Goal: Transaction & Acquisition: Download file/media

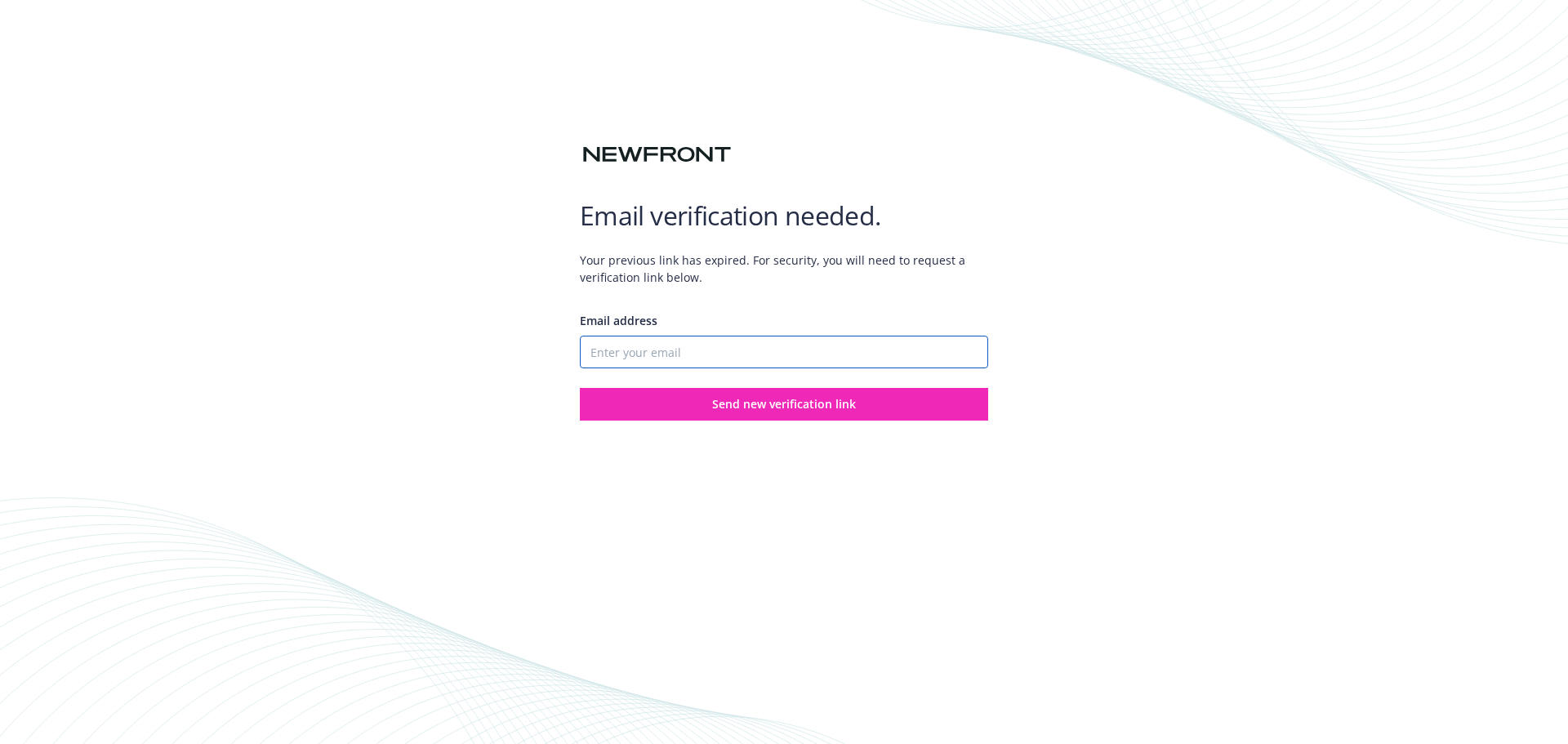
click at [738, 343] on input "Email address" at bounding box center [784, 352] width 409 height 33
type input "[PERSON_NAME][EMAIL_ADDRESS][PERSON_NAME][DOMAIN_NAME]"
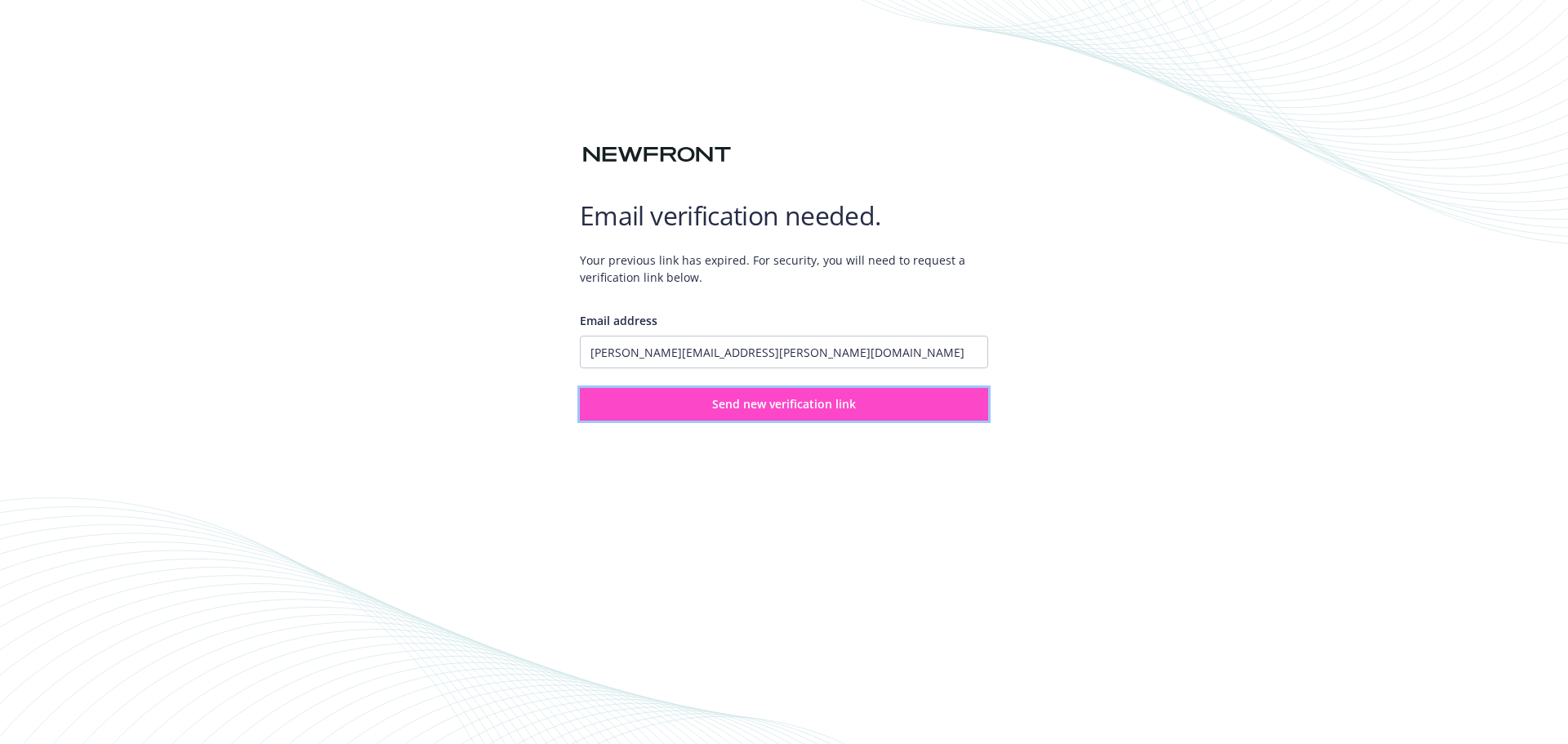
click at [761, 400] on span "Send new verification link" at bounding box center [784, 404] width 144 height 16
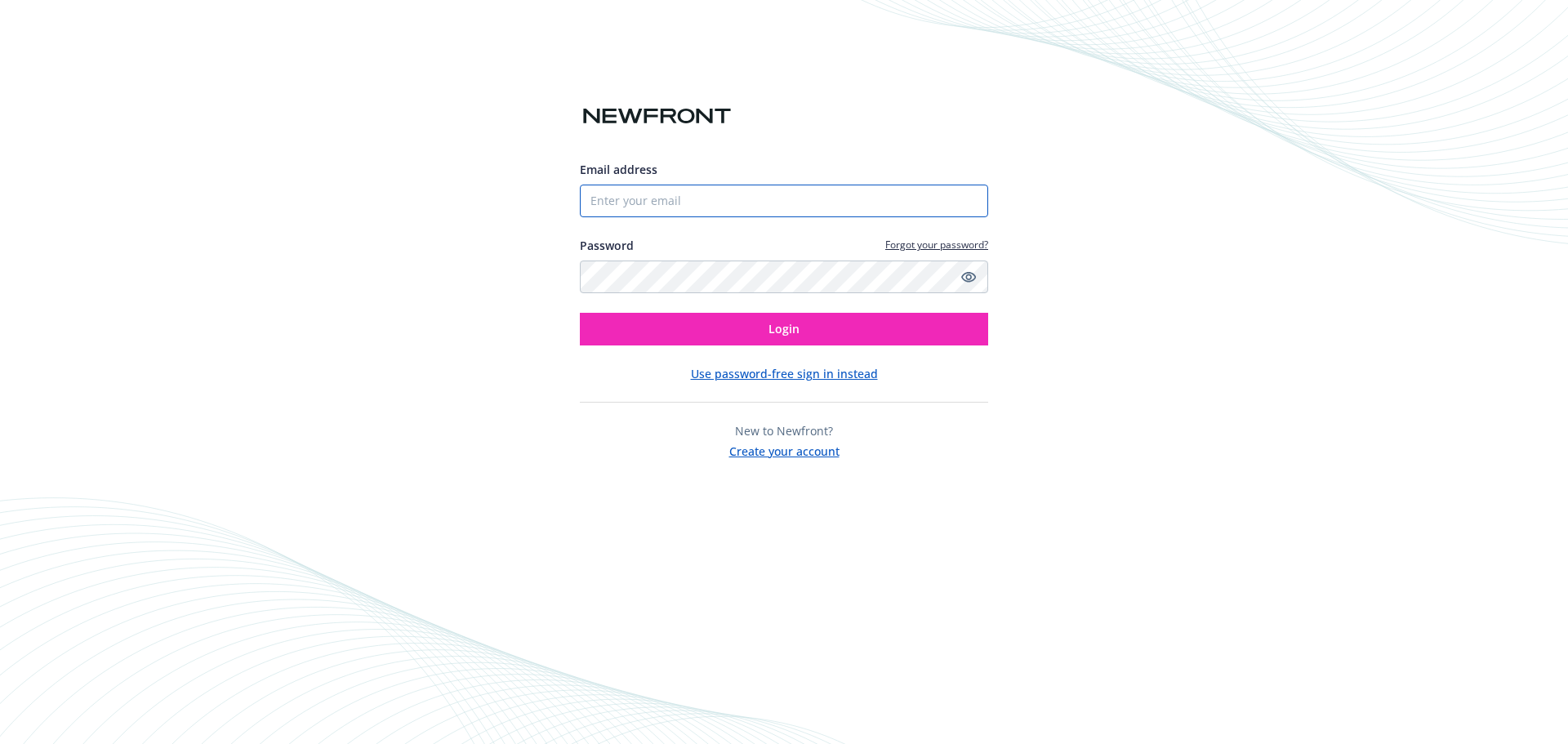
click at [657, 199] on input "Email address" at bounding box center [784, 201] width 409 height 33
type input "[PERSON_NAME][EMAIL_ADDRESS][PERSON_NAME][DOMAIN_NAME]"
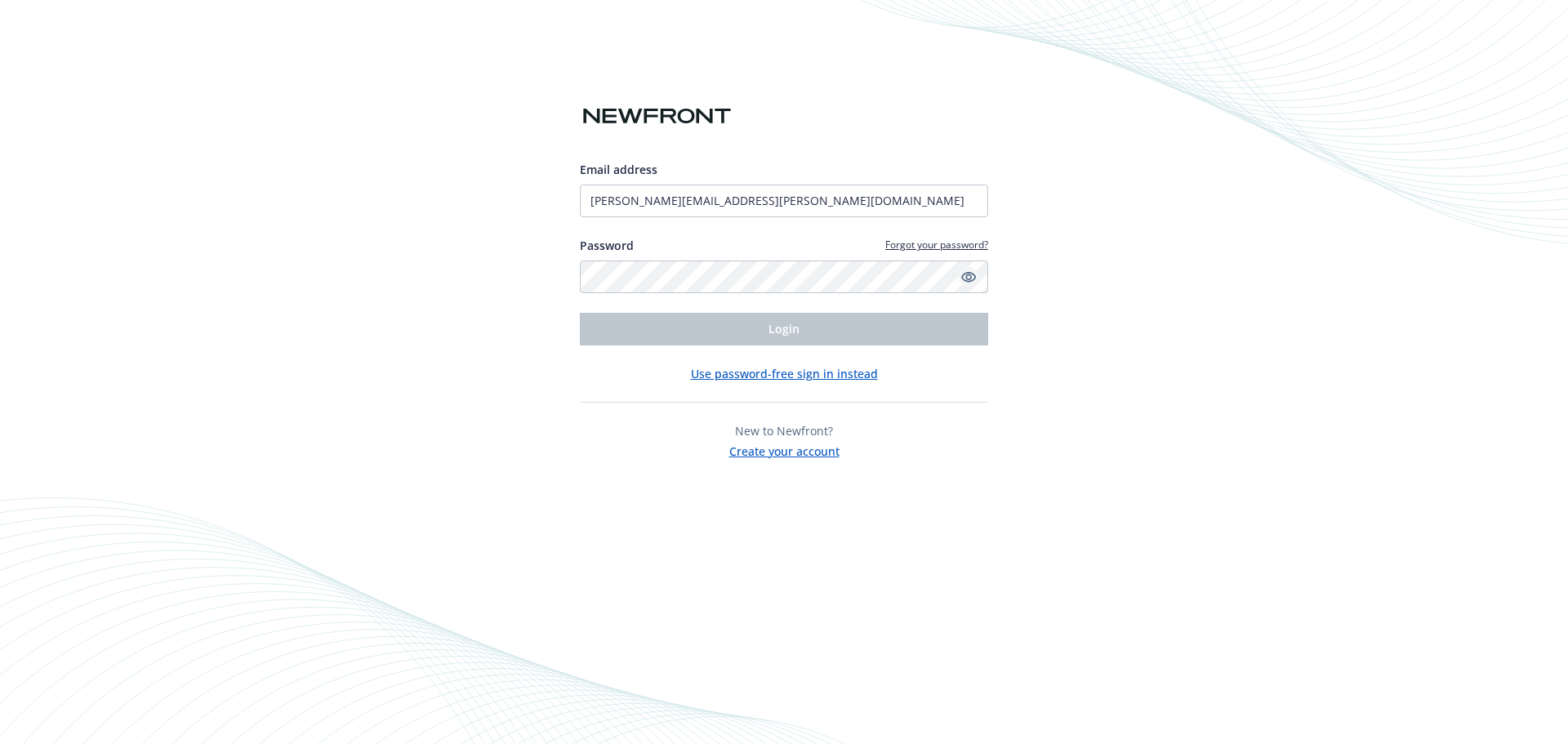
click at [969, 276] on icon "Show password" at bounding box center [968, 277] width 15 height 15
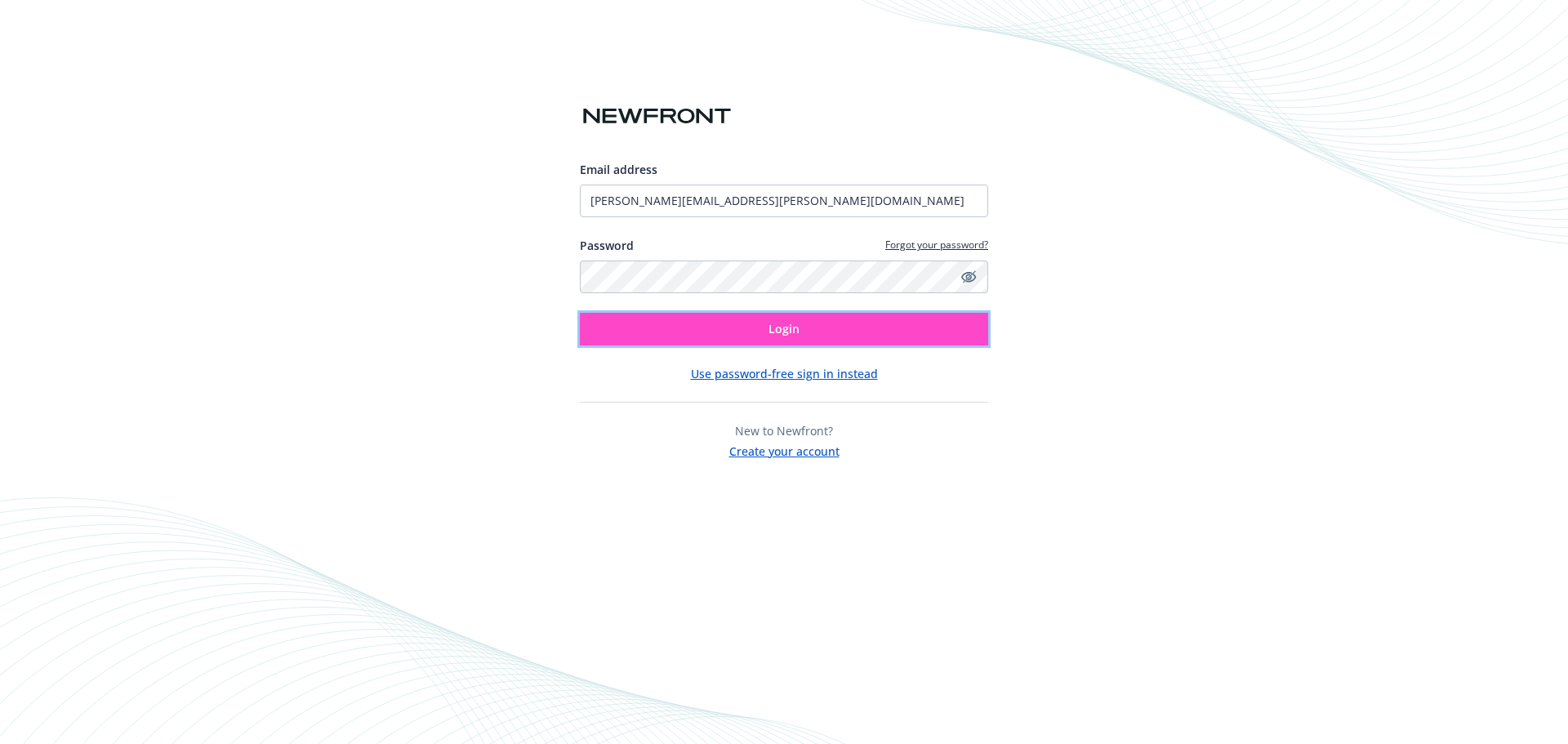
click at [838, 329] on button "Login" at bounding box center [784, 329] width 409 height 33
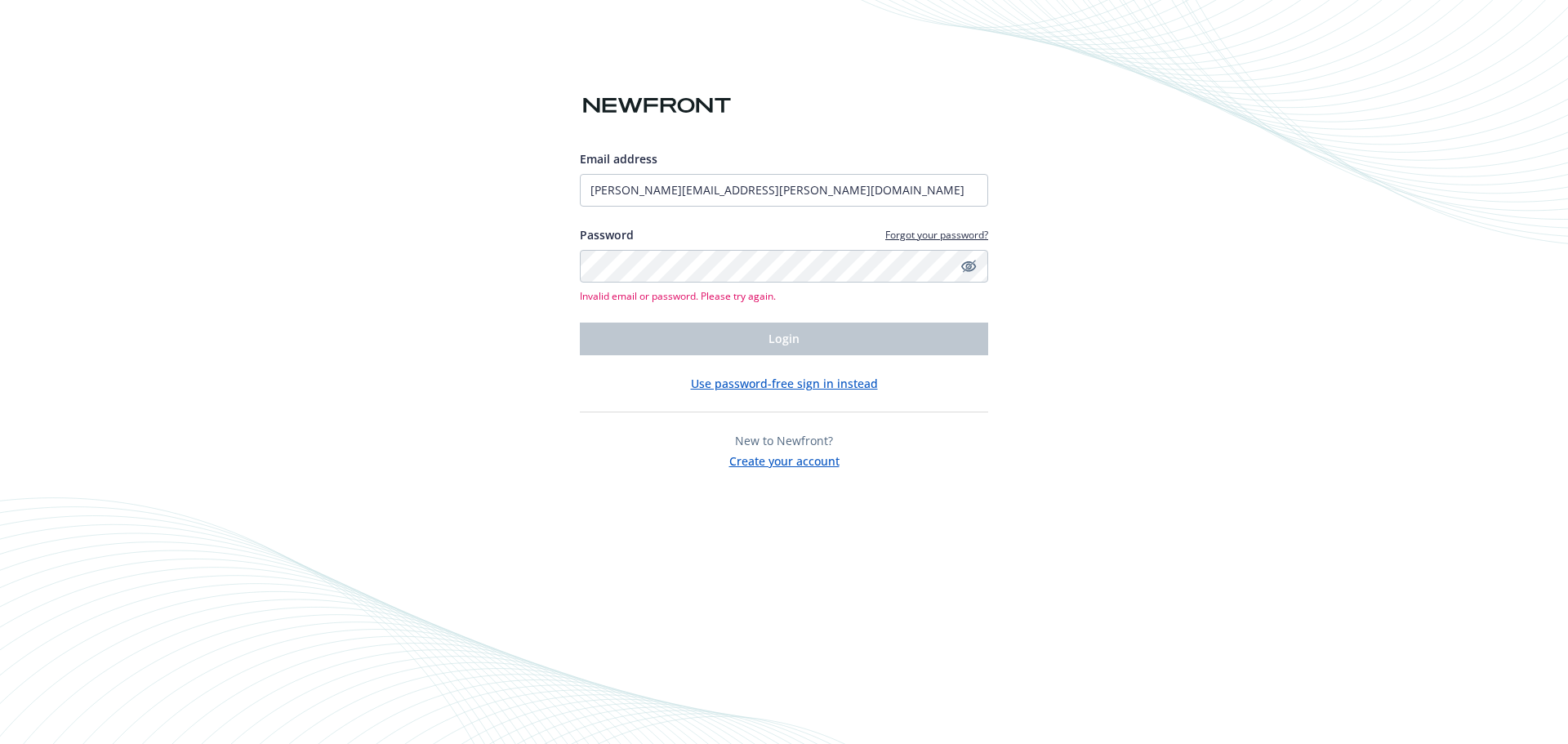
click at [936, 231] on link "Forgot your password?" at bounding box center [936, 235] width 103 height 14
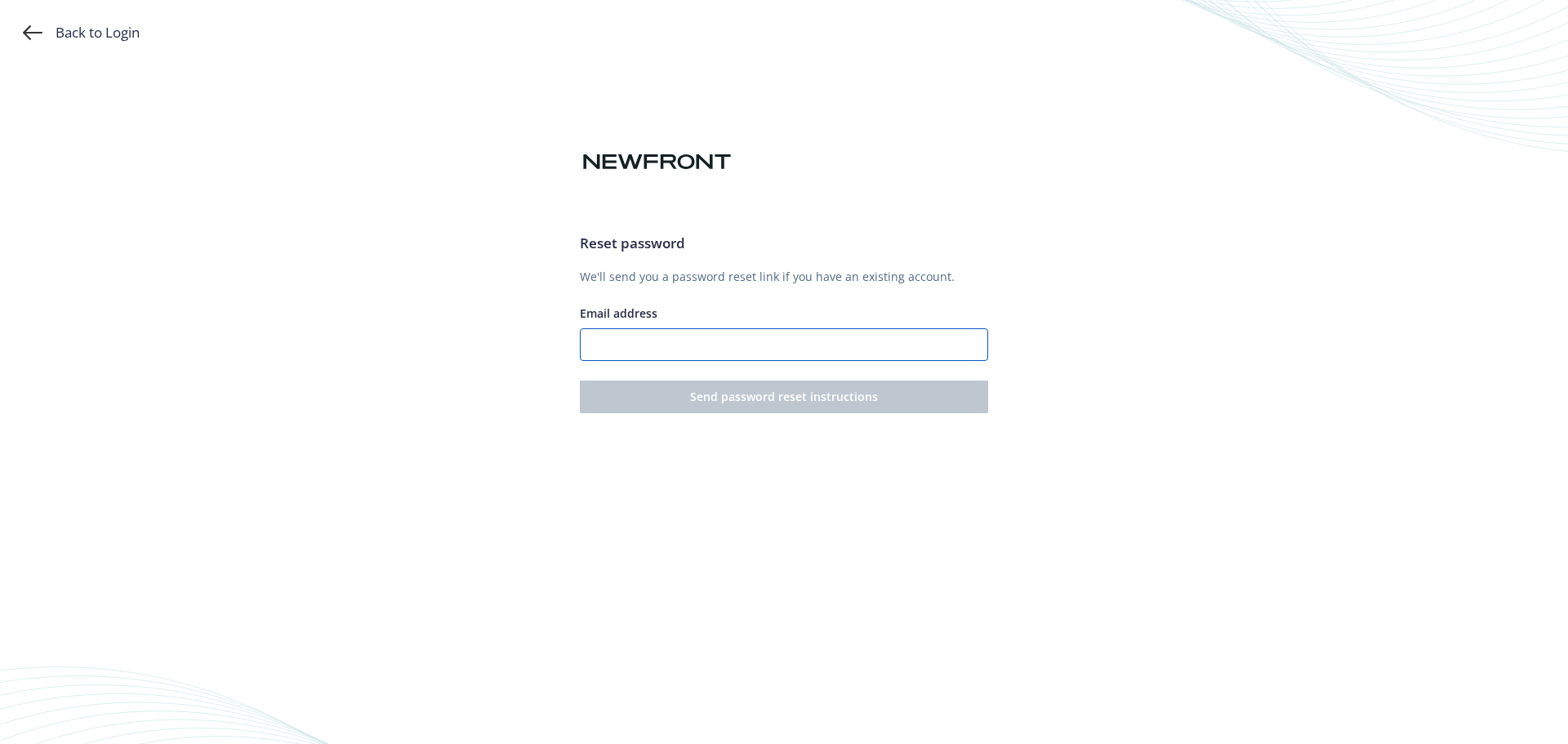
click at [709, 339] on input "Email address" at bounding box center [784, 344] width 409 height 33
type input "[PERSON_NAME][EMAIL_ADDRESS][PERSON_NAME][DOMAIN_NAME]"
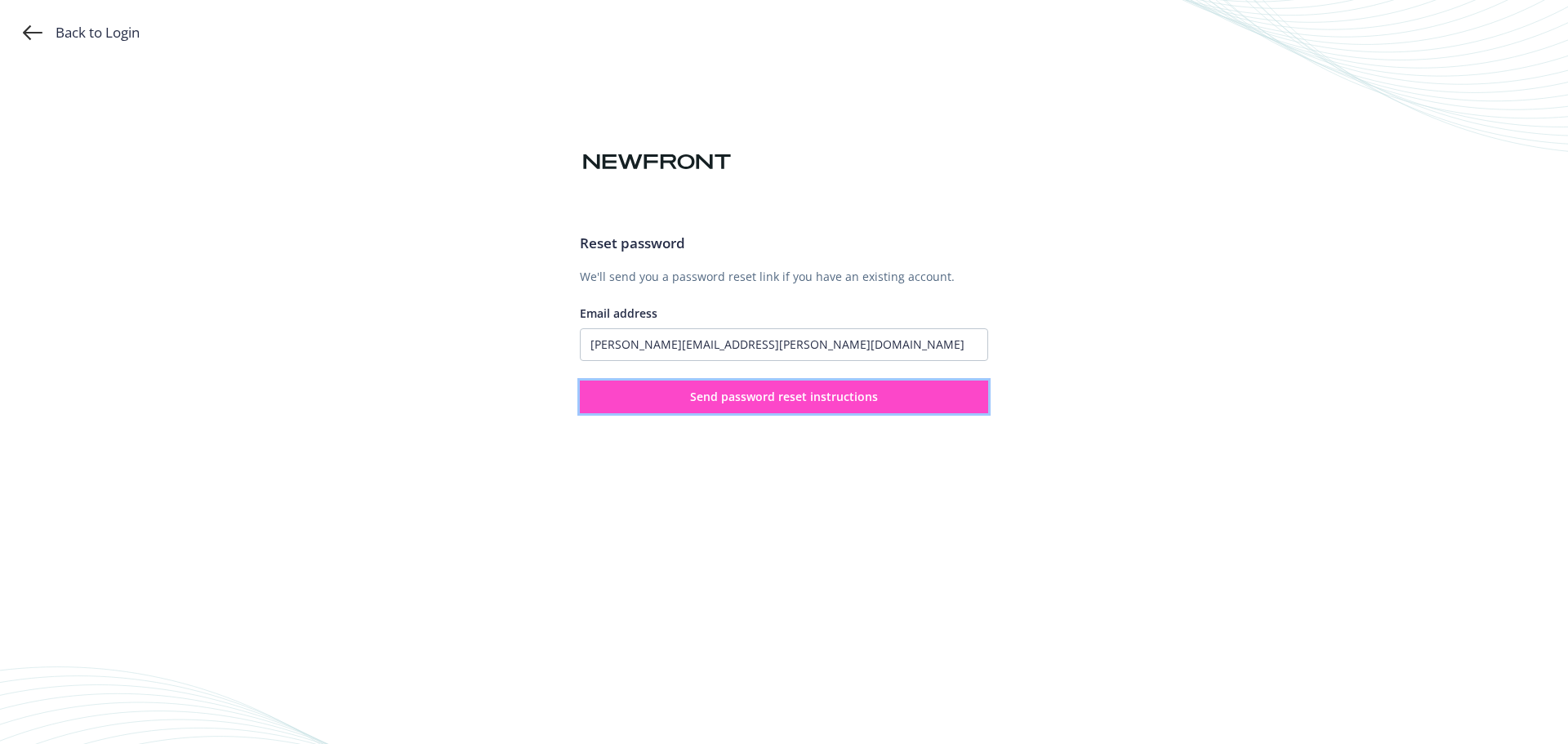
click at [759, 404] on button "Send password reset instructions" at bounding box center [784, 396] width 409 height 33
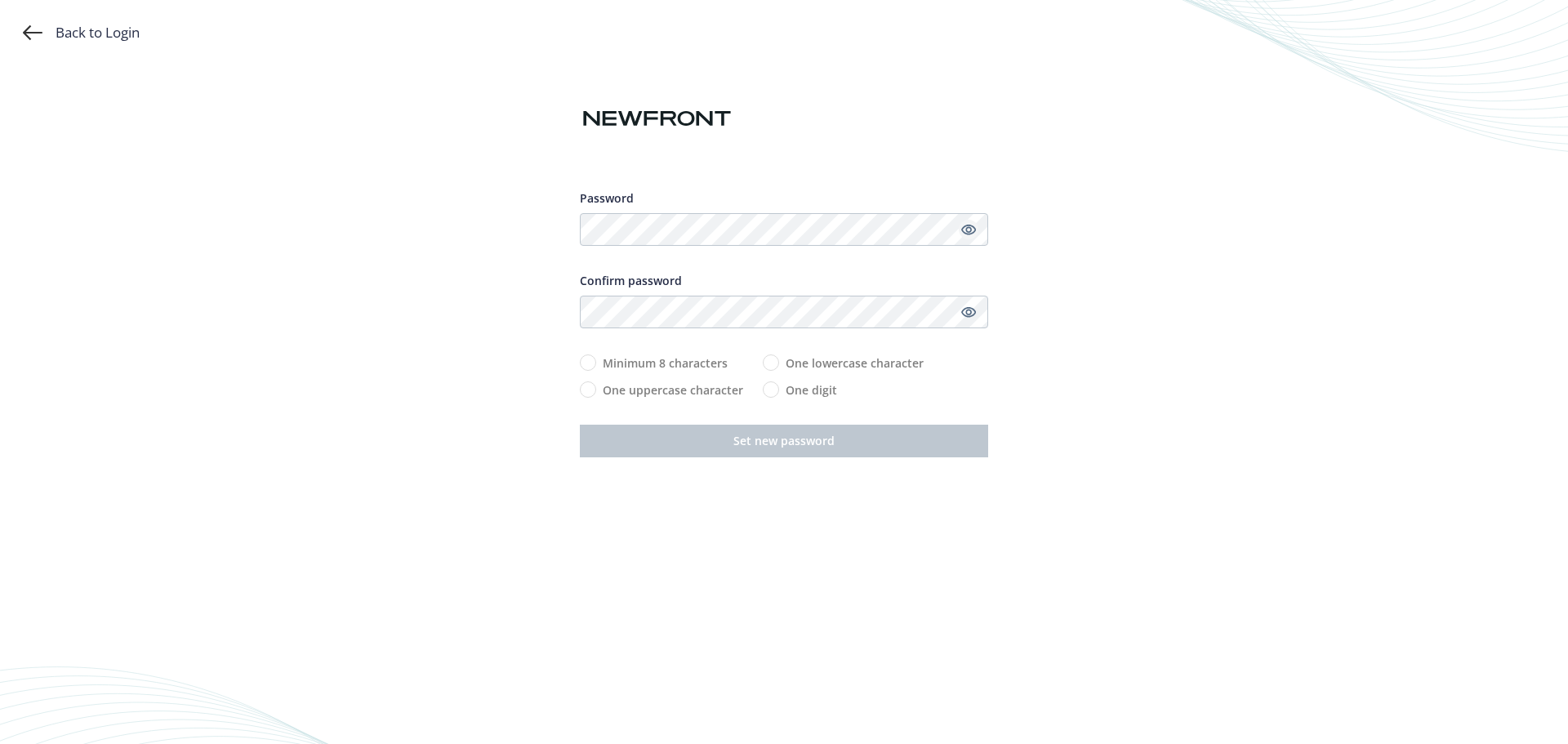
click at [973, 223] on icon "Show password" at bounding box center [968, 229] width 15 height 15
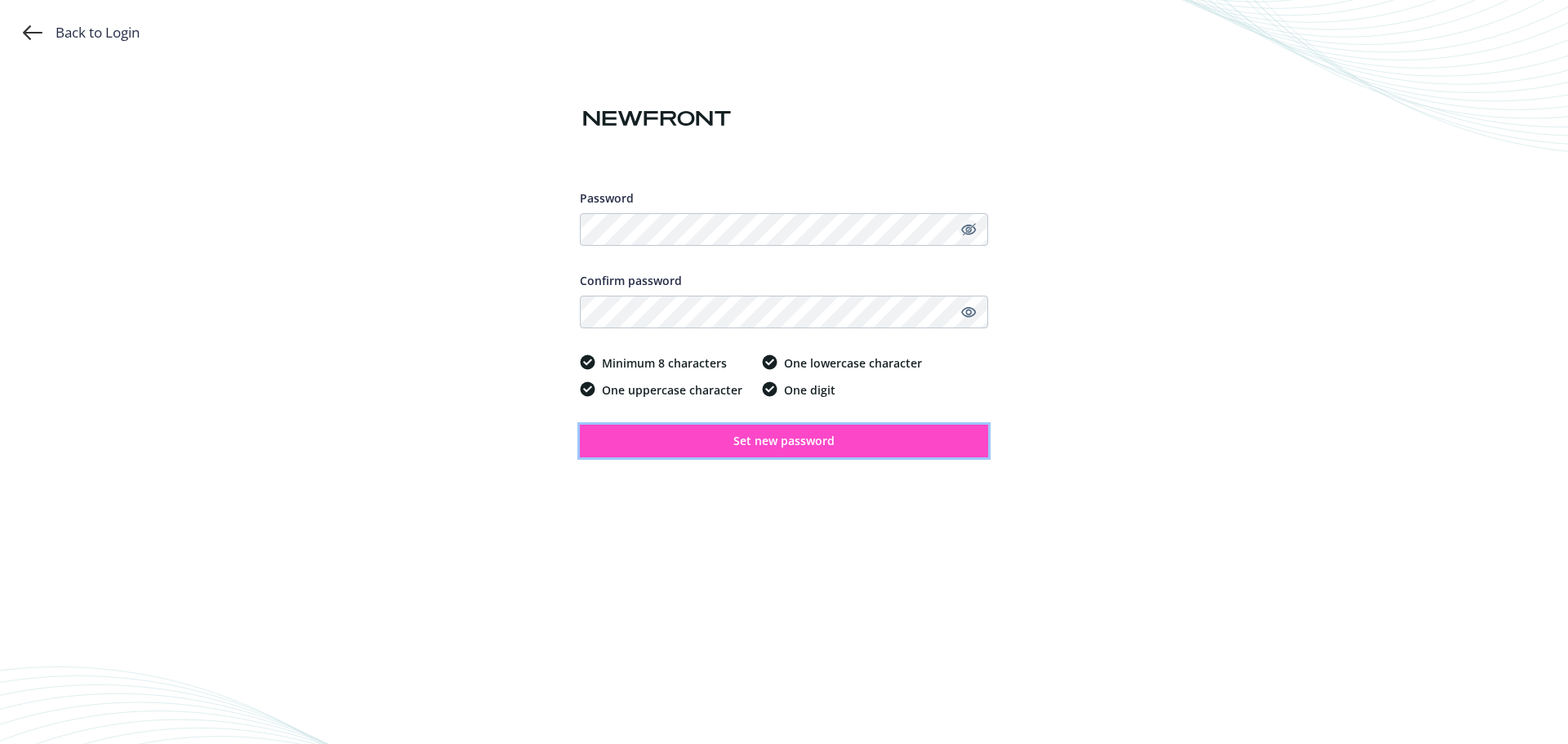
click at [744, 448] on span "Set new password" at bounding box center [784, 441] width 102 height 16
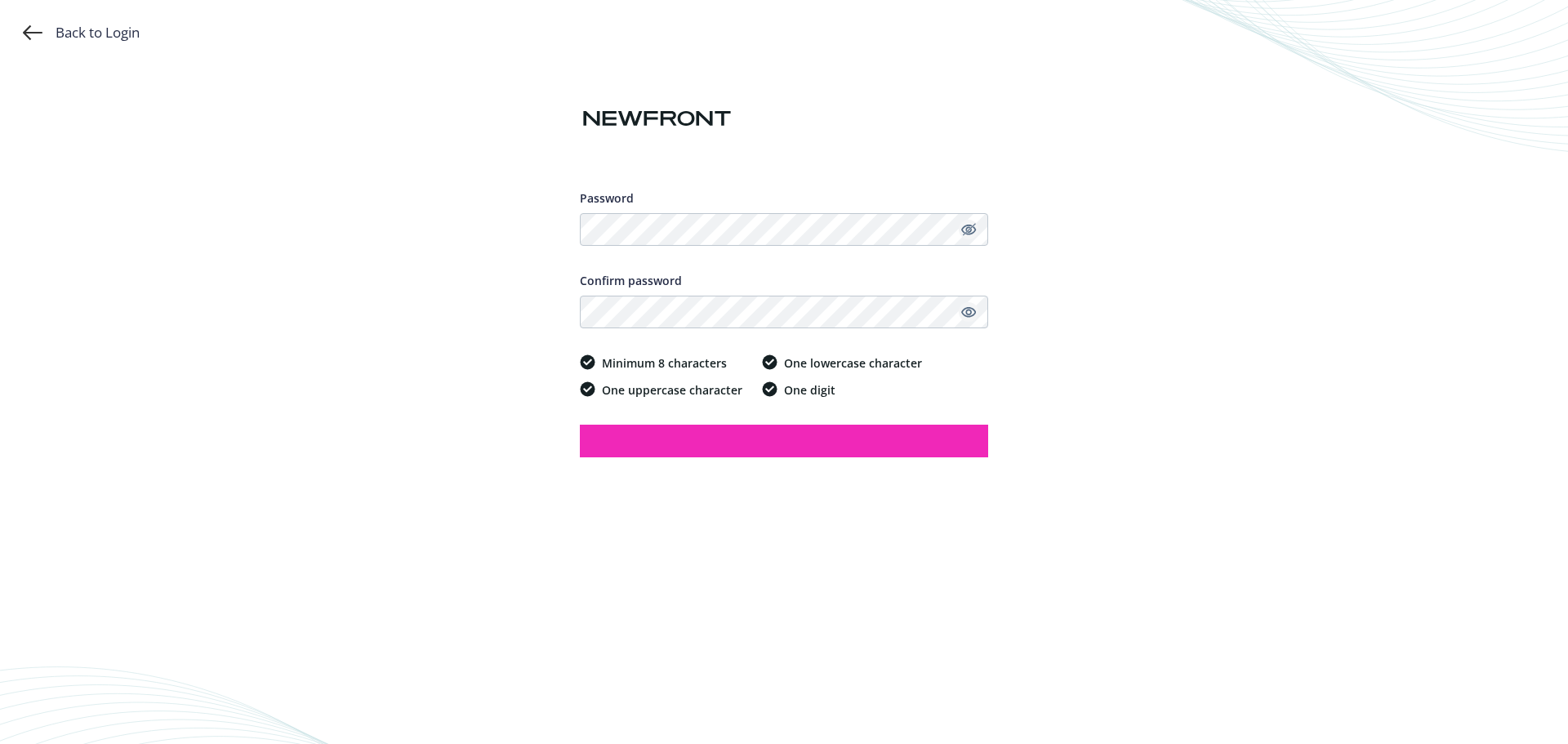
click at [967, 314] on icon "Show password" at bounding box center [968, 311] width 15 height 15
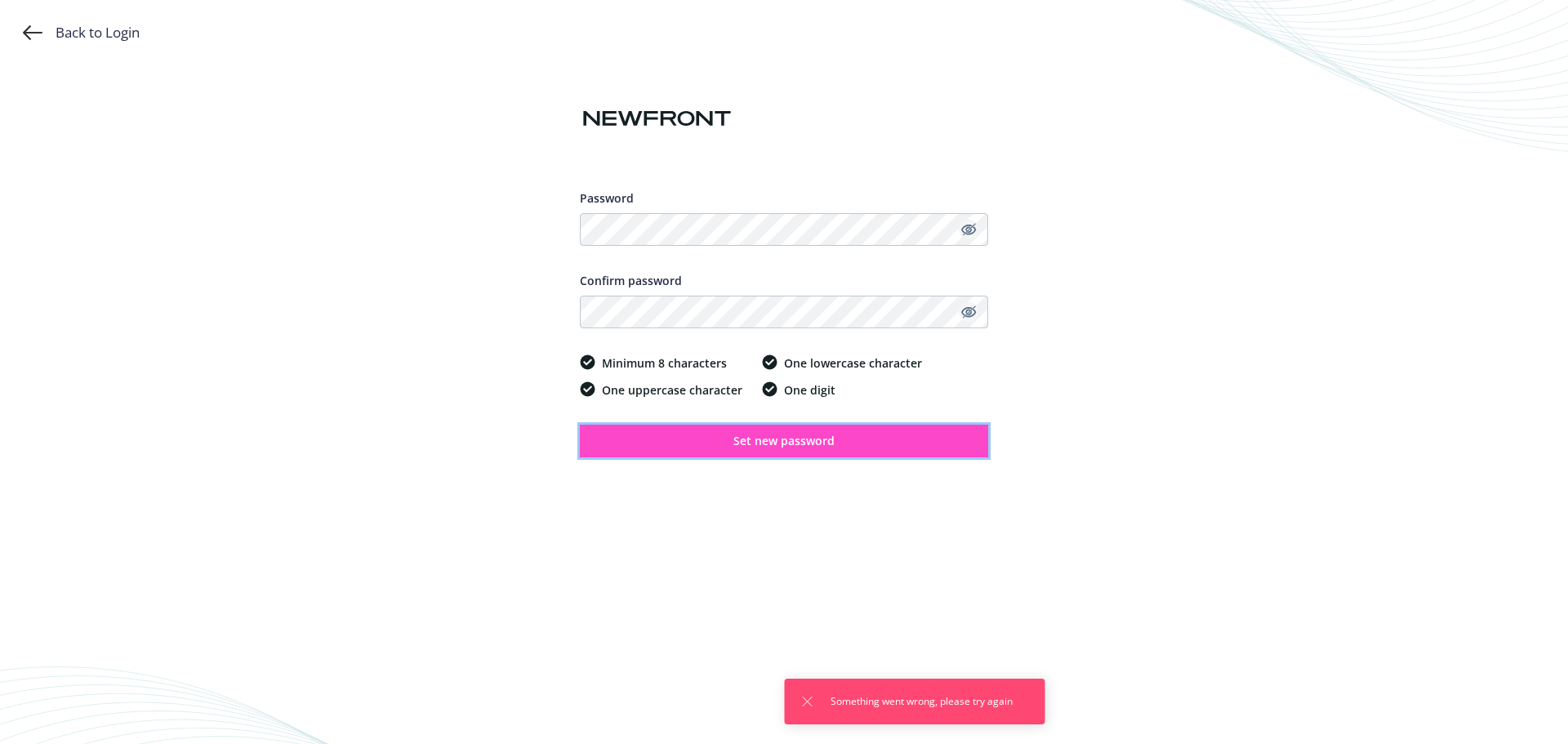
click at [782, 442] on span "Set new password" at bounding box center [784, 441] width 102 height 16
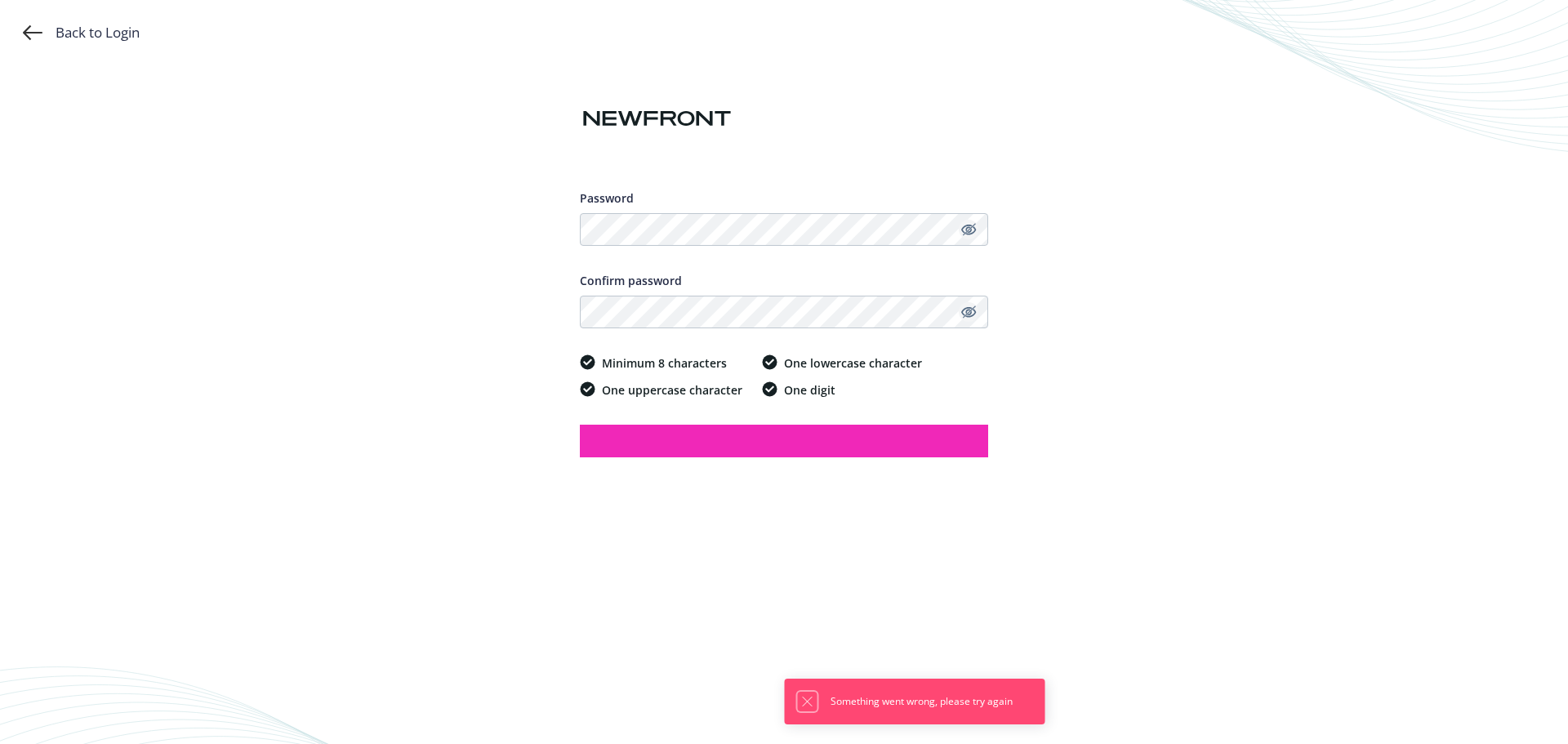
click at [810, 698] on icon "Dismiss notification" at bounding box center [807, 702] width 13 height 13
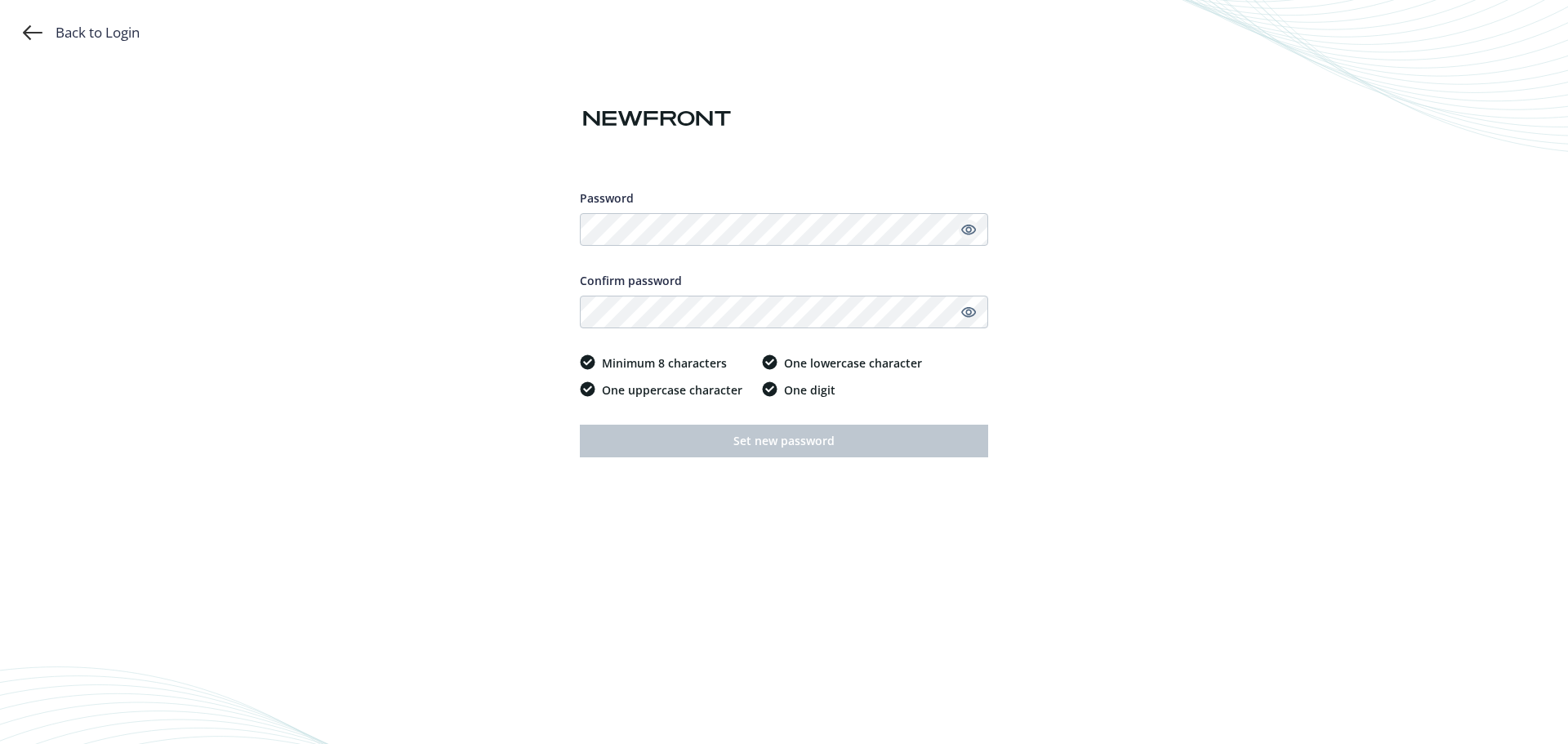
click at [966, 235] on icon "Show password" at bounding box center [968, 229] width 15 height 15
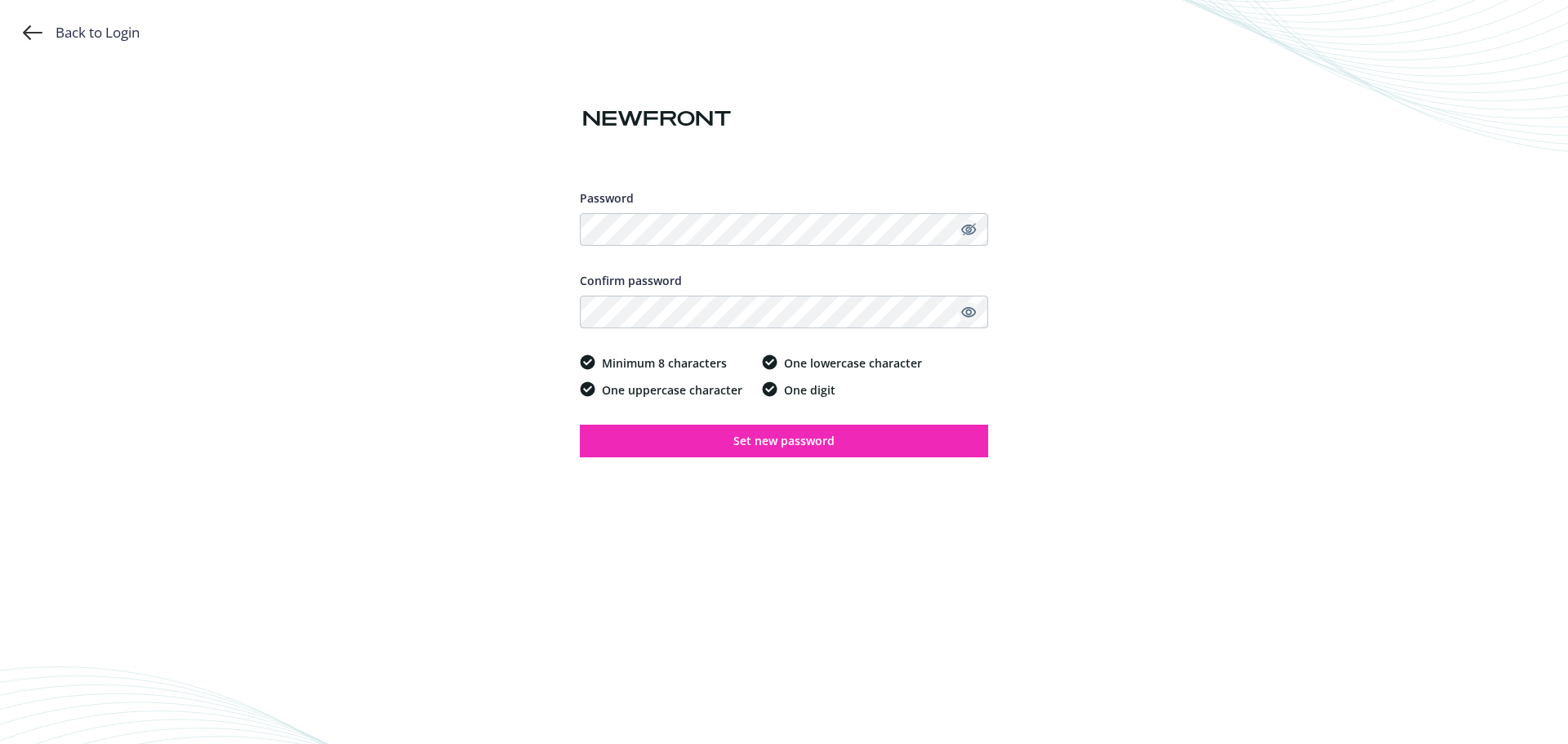
click at [971, 308] on icon "Show password" at bounding box center [968, 312] width 15 height 11
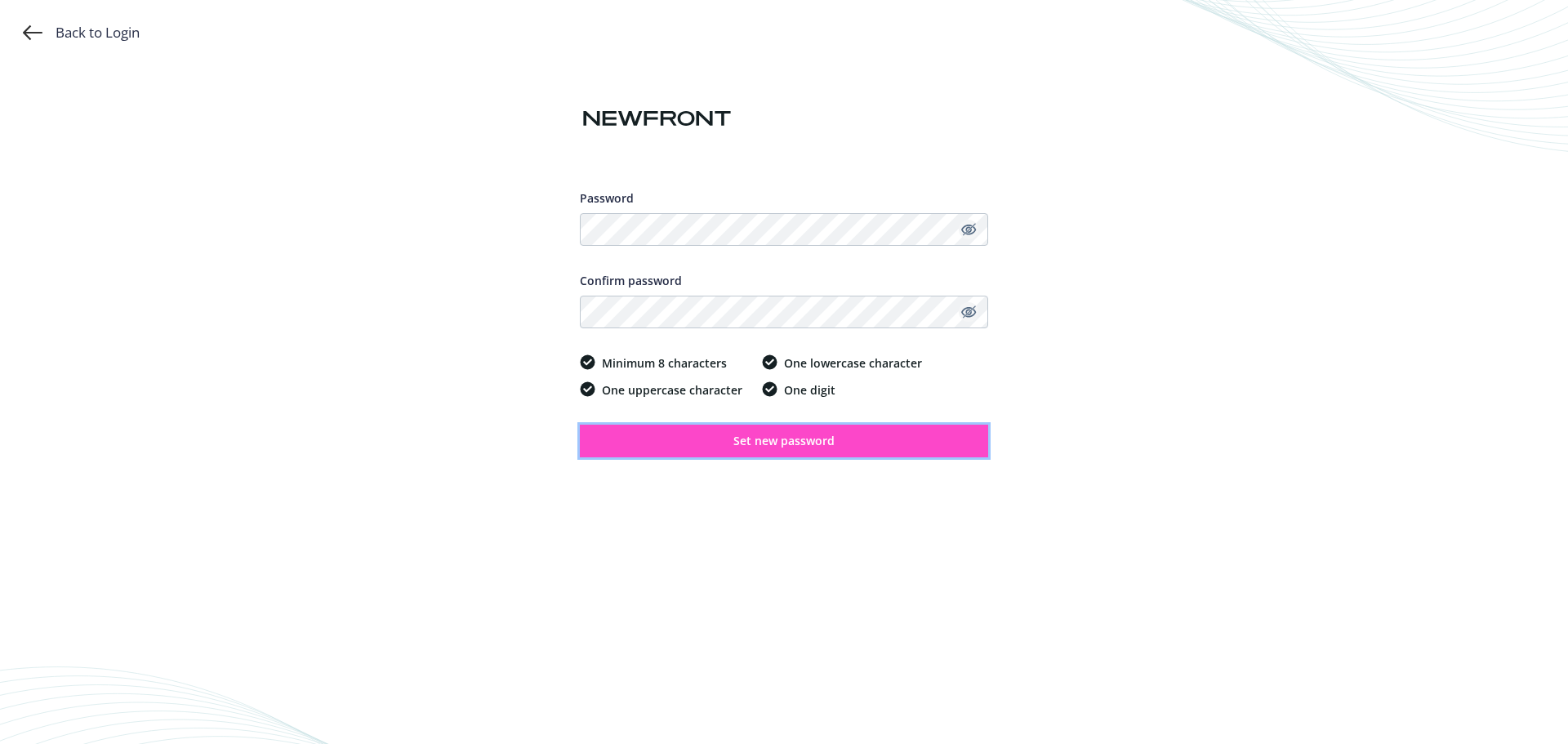
click at [757, 432] on button "Set new password" at bounding box center [784, 441] width 409 height 33
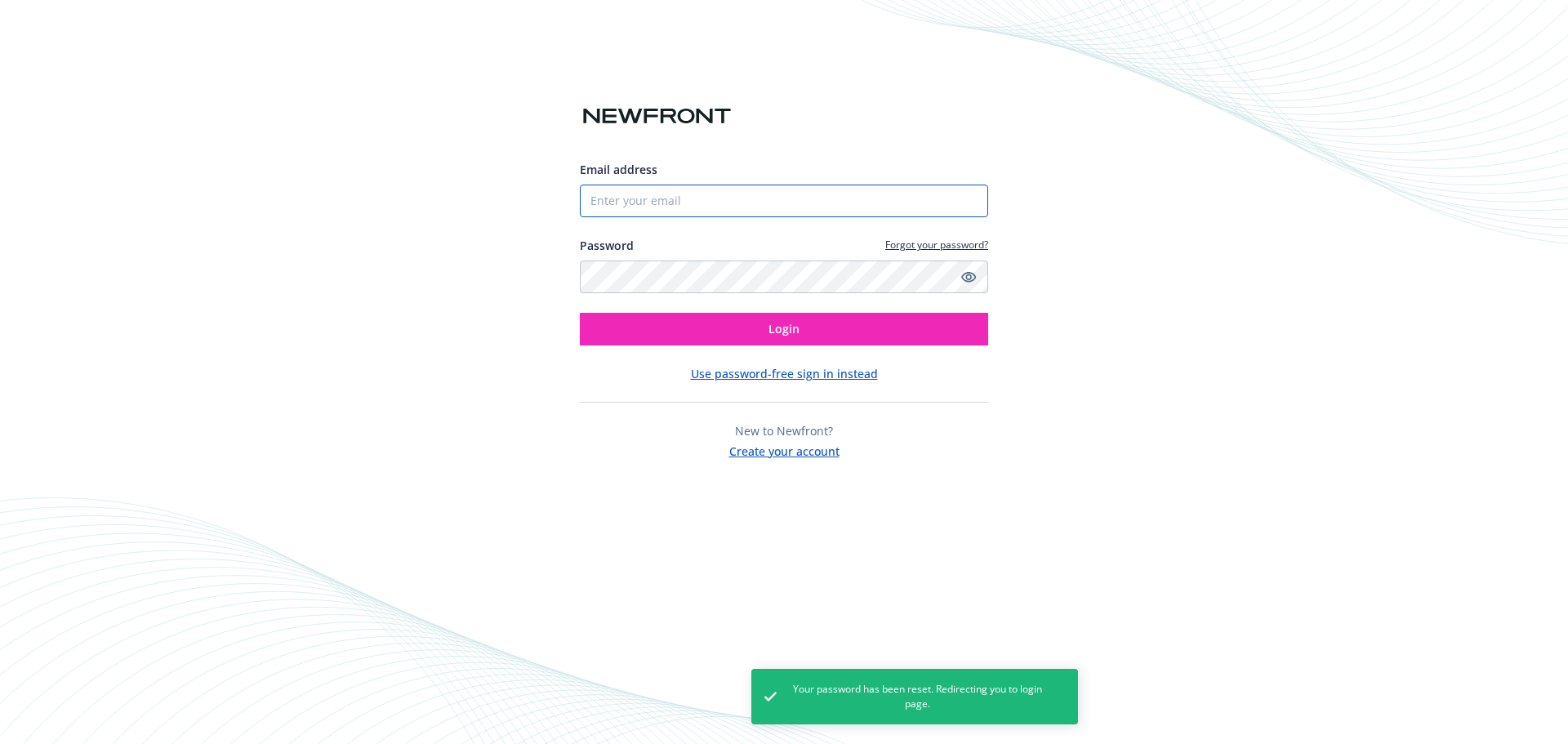
click at [702, 206] on input "Email address" at bounding box center [784, 201] width 409 height 33
type input "[PERSON_NAME][EMAIL_ADDRESS][PERSON_NAME][DOMAIN_NAME]"
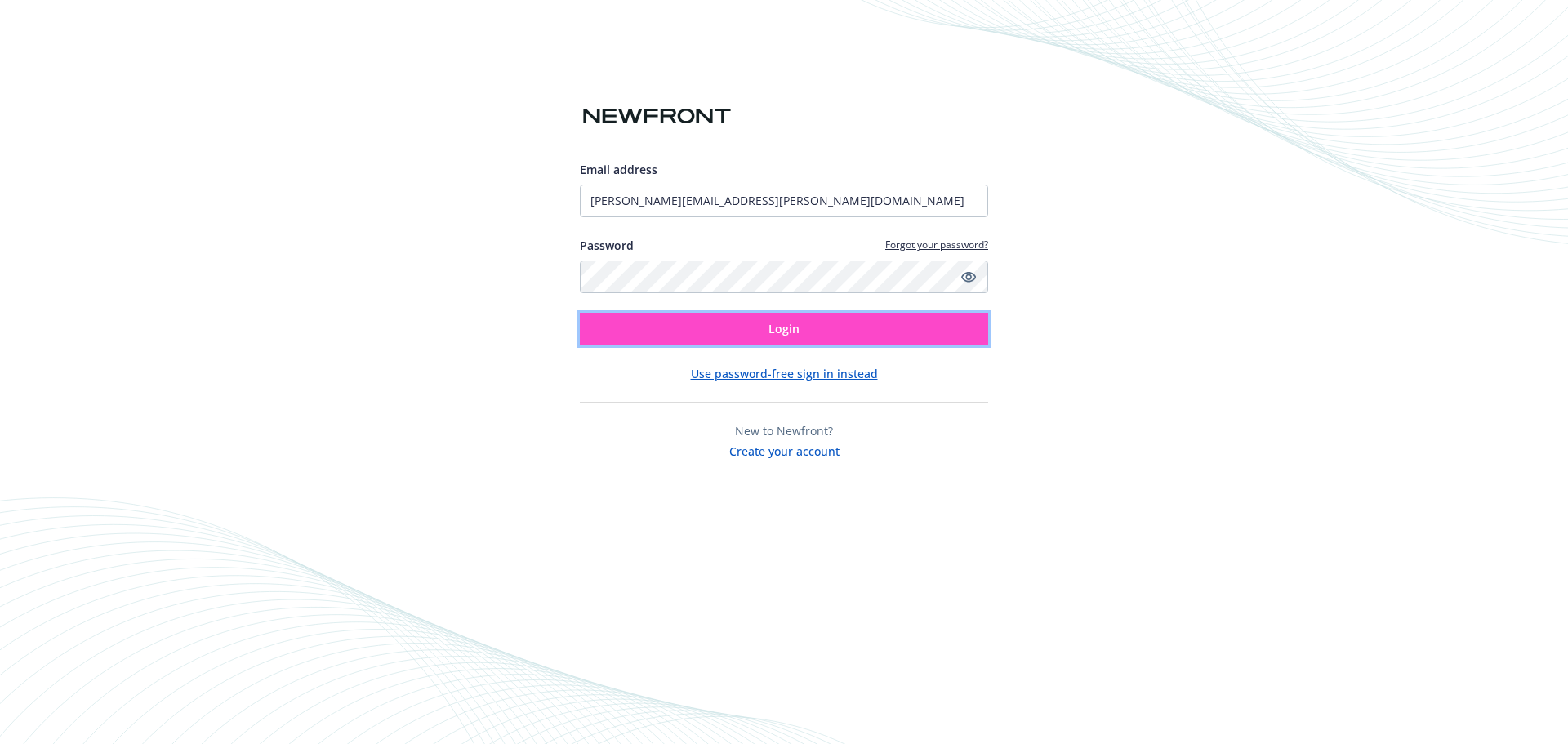
click at [762, 323] on button "Login" at bounding box center [784, 329] width 409 height 33
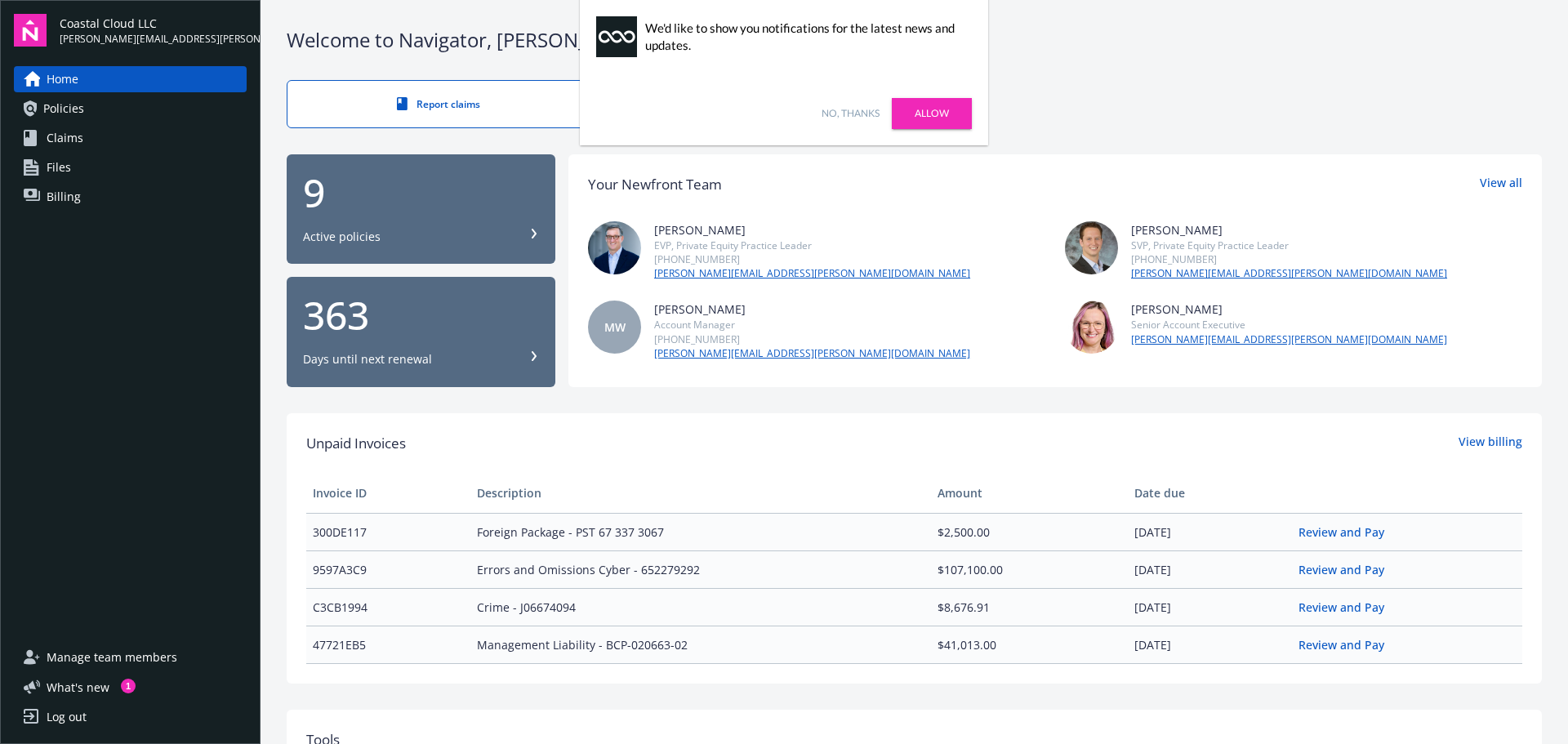
click at [114, 103] on link "Policies" at bounding box center [130, 109] width 233 height 26
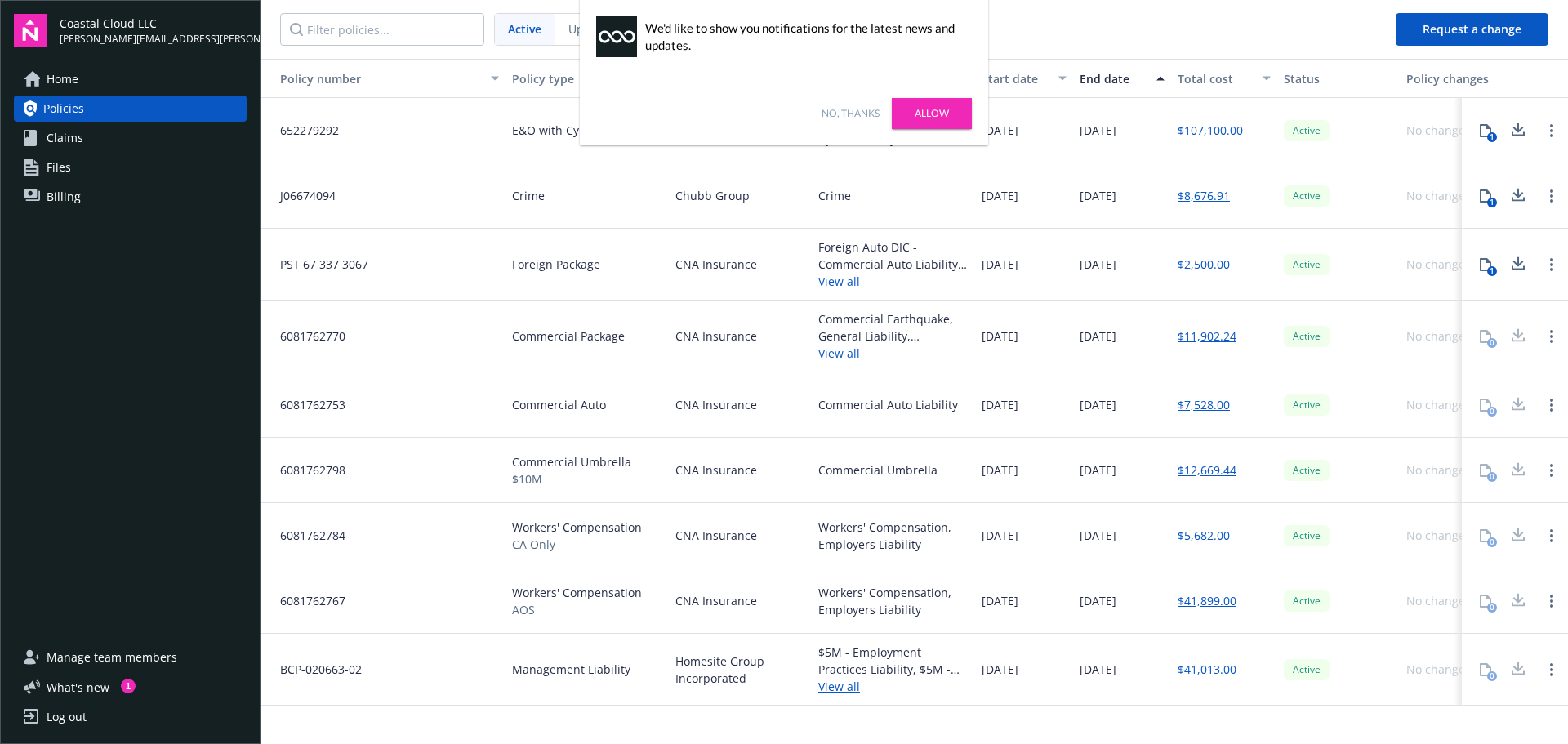
click at [936, 121] on link "Allow" at bounding box center [931, 113] width 80 height 31
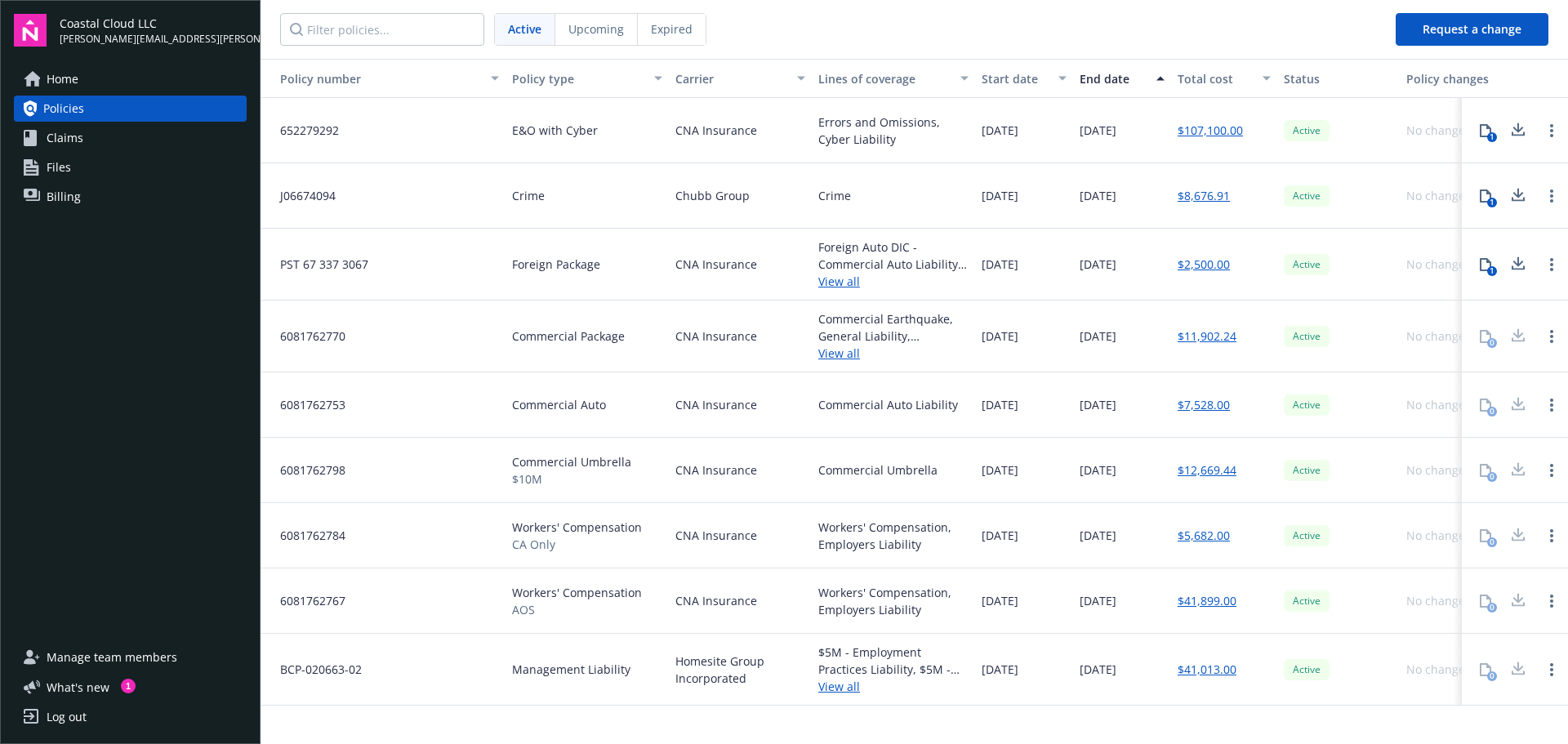
click at [840, 356] on link "View all" at bounding box center [894, 353] width 150 height 17
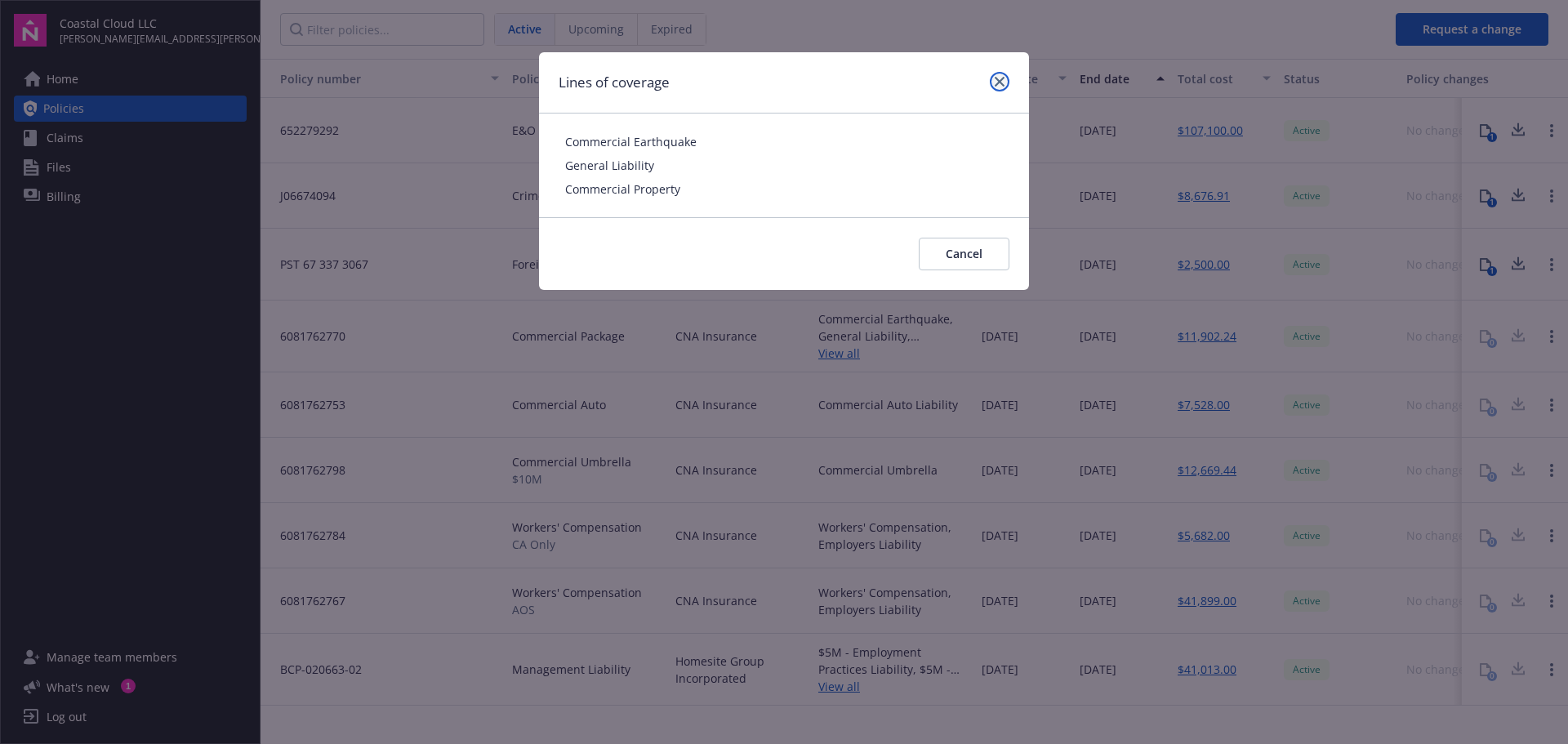
click at [994, 80] on icon "close" at bounding box center [999, 82] width 10 height 10
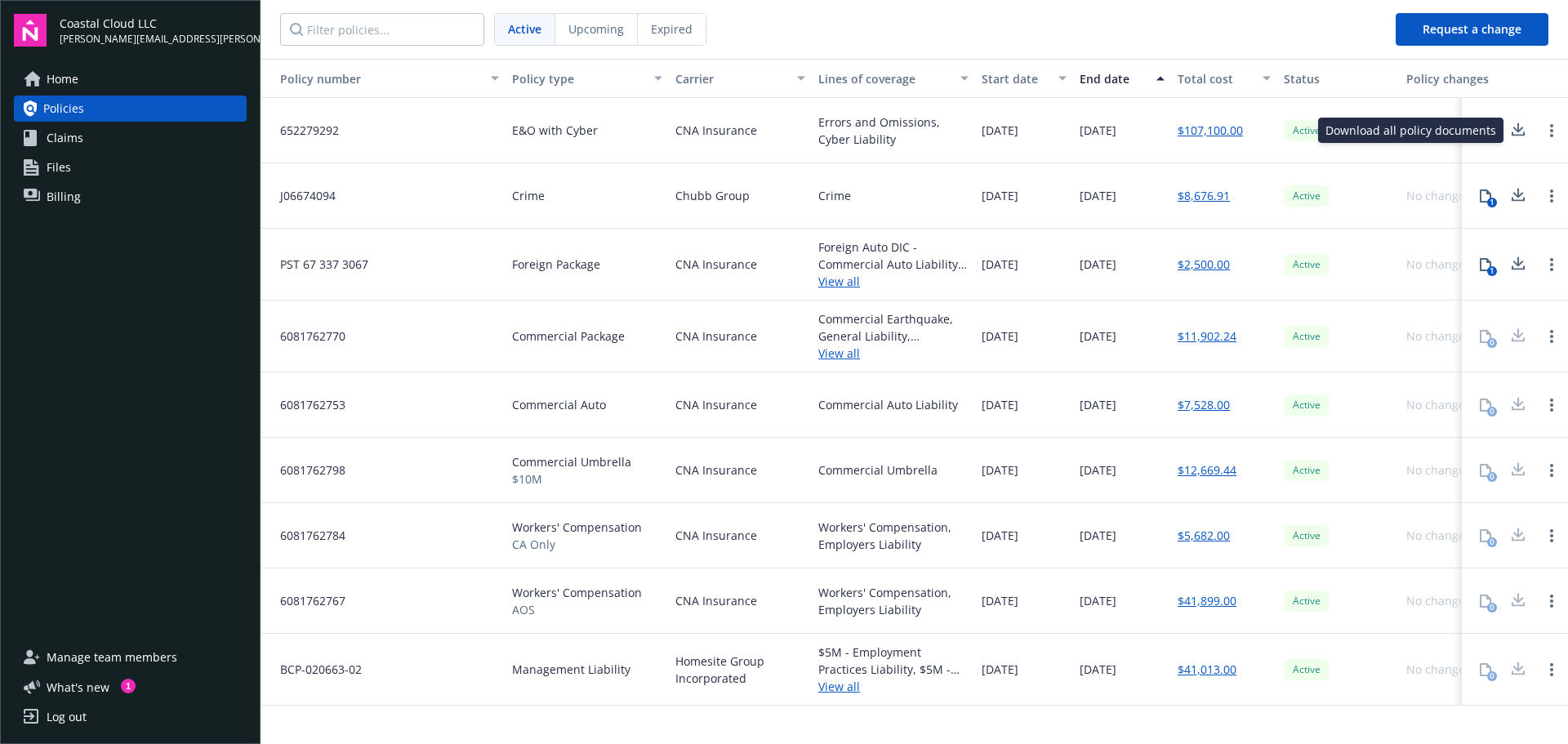
click at [1515, 129] on icon at bounding box center [1518, 127] width 11 height 10
click at [1523, 192] on icon at bounding box center [1518, 196] width 20 height 21
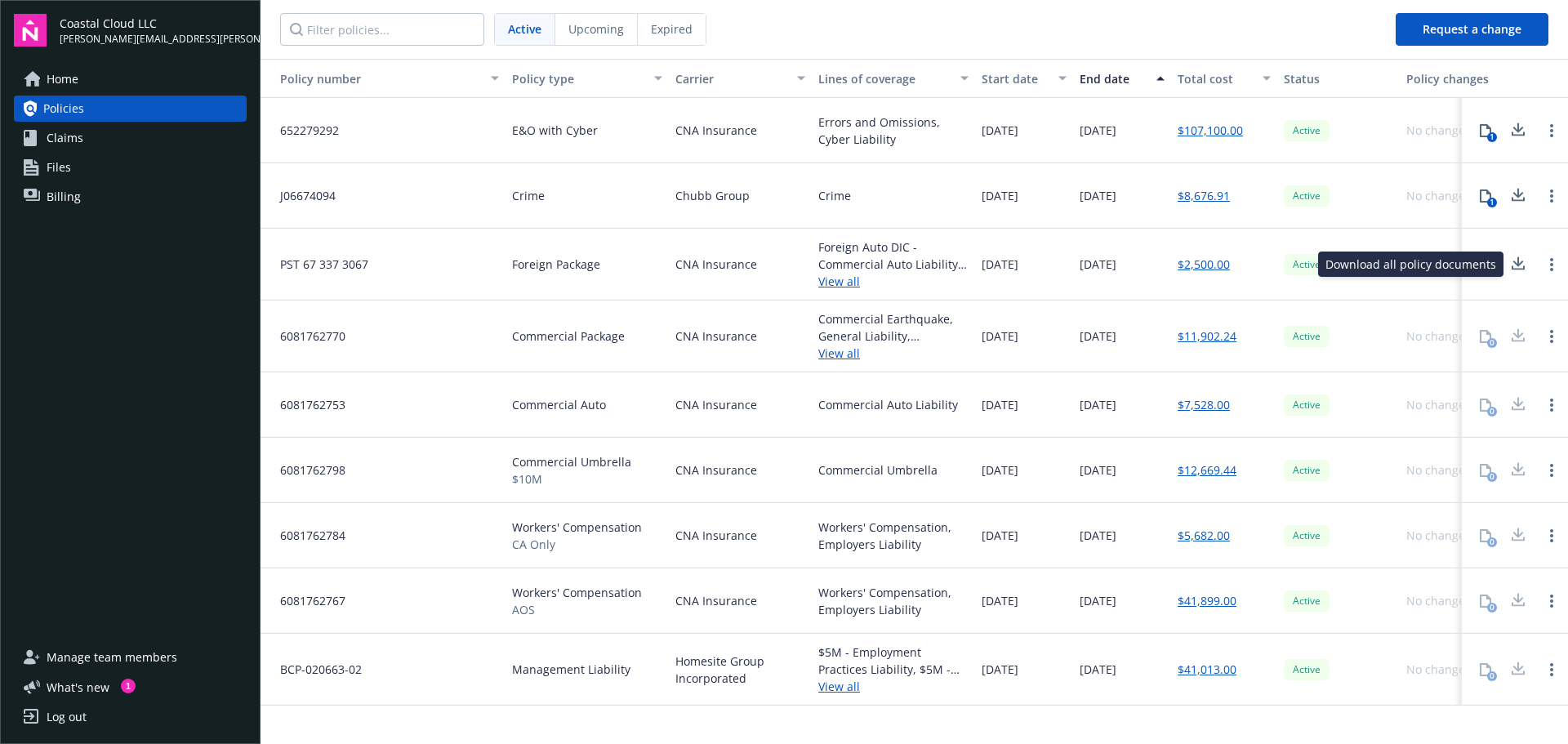
click at [1518, 262] on icon at bounding box center [1518, 262] width 11 height 10
click at [79, 711] on div "Log out" at bounding box center [66, 717] width 40 height 26
